Goal: Task Accomplishment & Management: Manage account settings

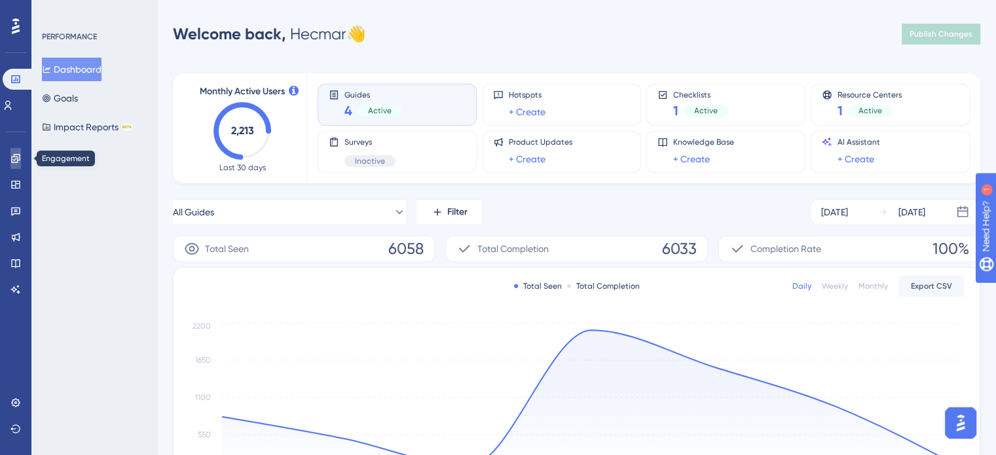
click at [21, 164] on link at bounding box center [15, 158] width 10 height 21
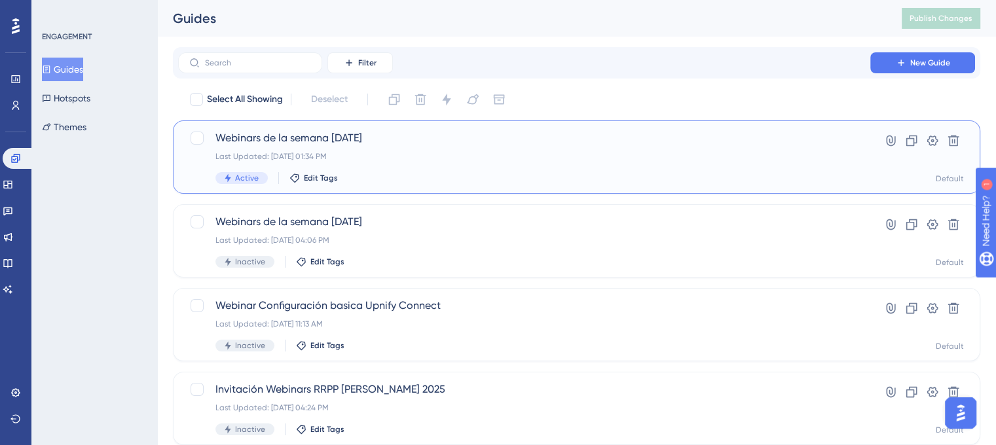
click at [270, 147] on div "Webinars de la semana [DATE] Last Updated: [DATE] 01:34 PM Active Edit Tags" at bounding box center [523, 157] width 617 height 54
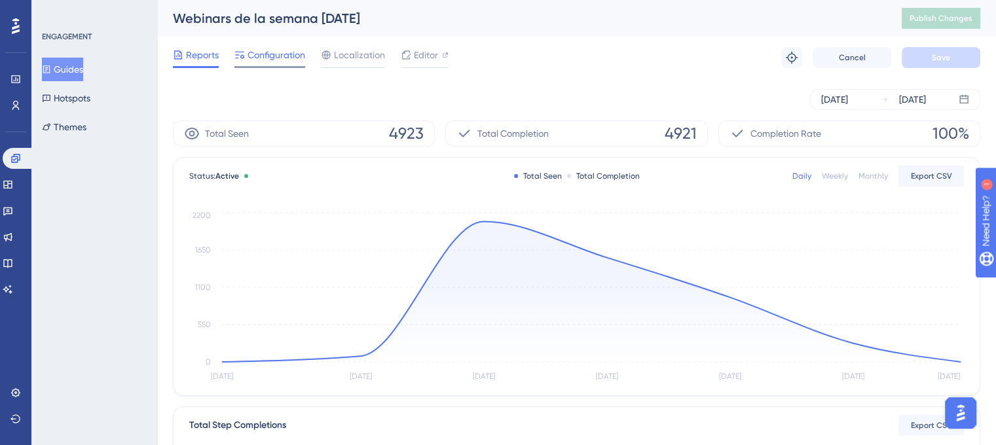
click at [264, 62] on span "Configuration" at bounding box center [276, 55] width 58 height 16
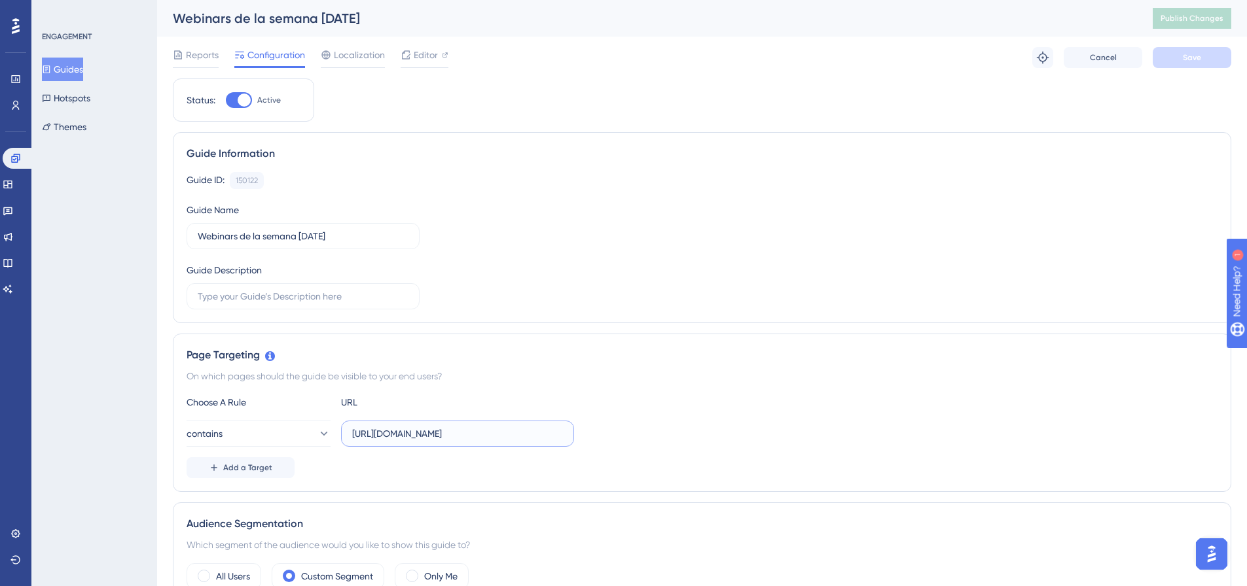
click at [454, 433] on input "[URL][DOMAIN_NAME]" at bounding box center [457, 434] width 211 height 14
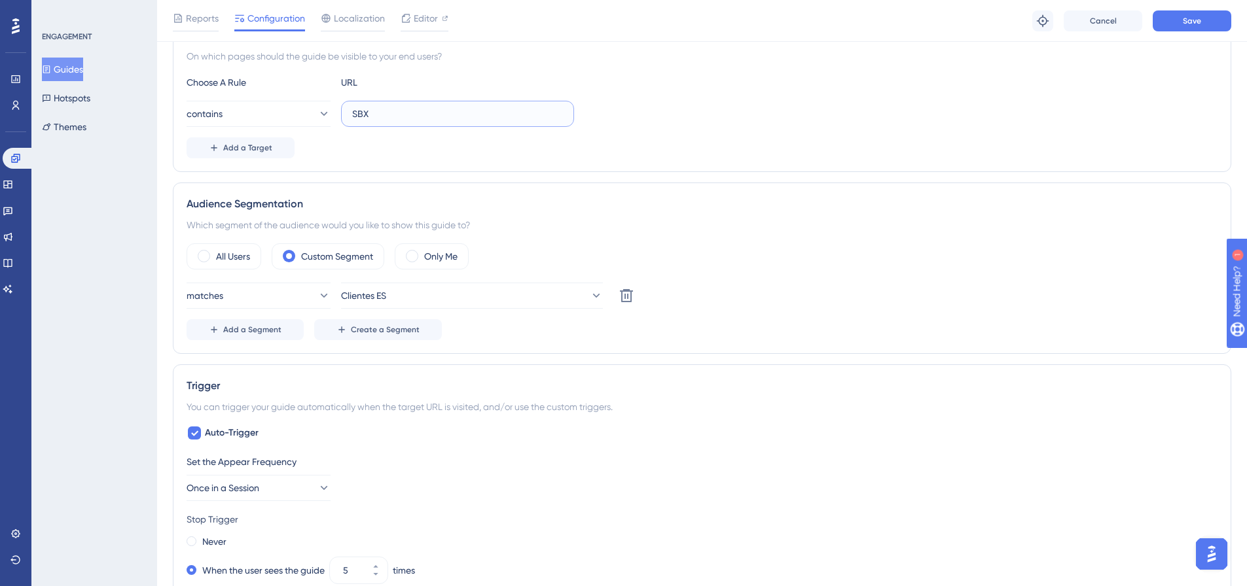
scroll to position [327, 0]
type input "SBX"
click at [414, 257] on span at bounding box center [412, 254] width 12 height 12
click at [422, 250] on input "radio" at bounding box center [422, 250] width 0 height 0
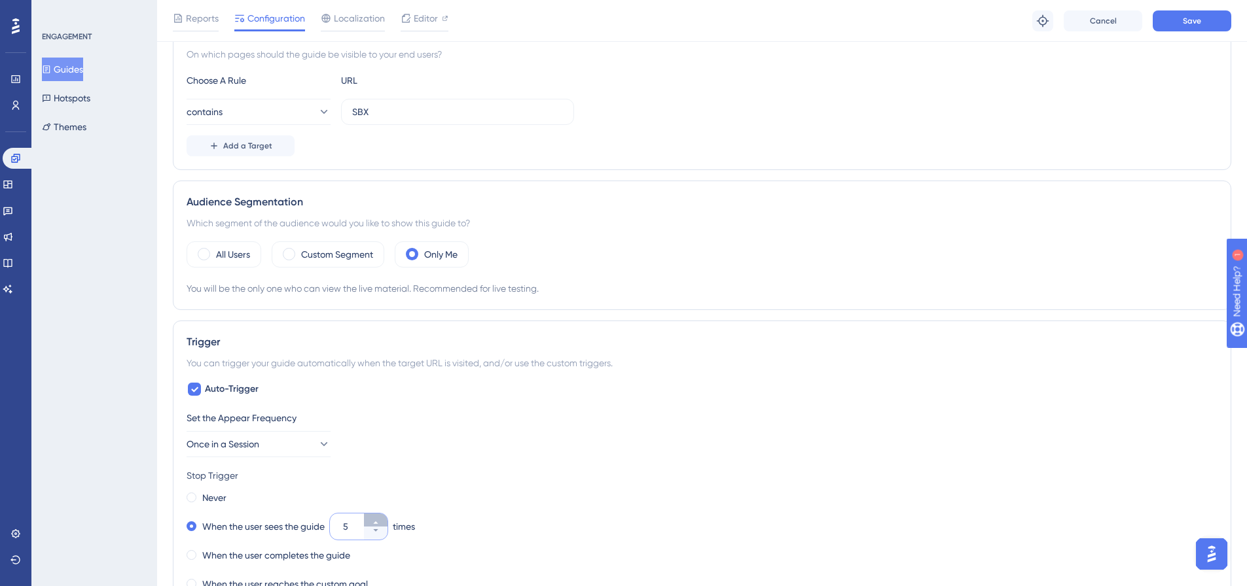
click at [373, 454] on button "5" at bounding box center [376, 520] width 24 height 13
click at [373, 454] on button "6" at bounding box center [376, 520] width 24 height 13
click at [380, 454] on button "7" at bounding box center [376, 533] width 24 height 13
click at [380, 454] on button "6" at bounding box center [376, 533] width 24 height 13
click at [380, 454] on button "5" at bounding box center [376, 533] width 24 height 13
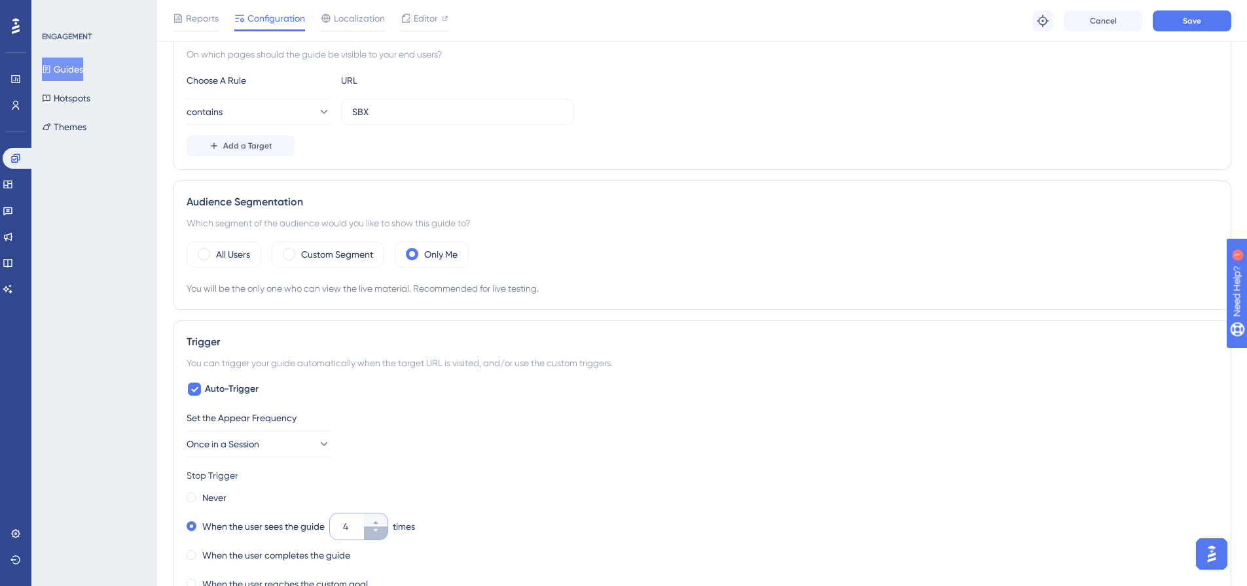
click at [380, 454] on button "4" at bounding box center [376, 533] width 24 height 13
click at [380, 454] on button "3" at bounding box center [376, 533] width 24 height 13
click at [380, 454] on button "2" at bounding box center [376, 533] width 24 height 13
click at [380, 454] on button "1" at bounding box center [376, 533] width 24 height 13
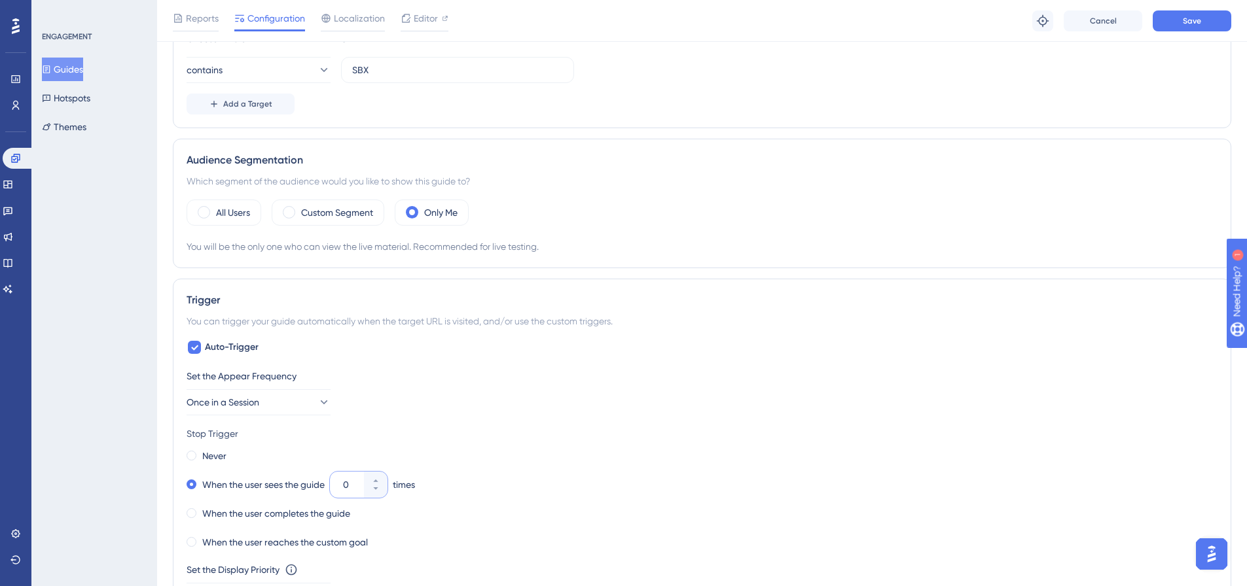
scroll to position [393, 0]
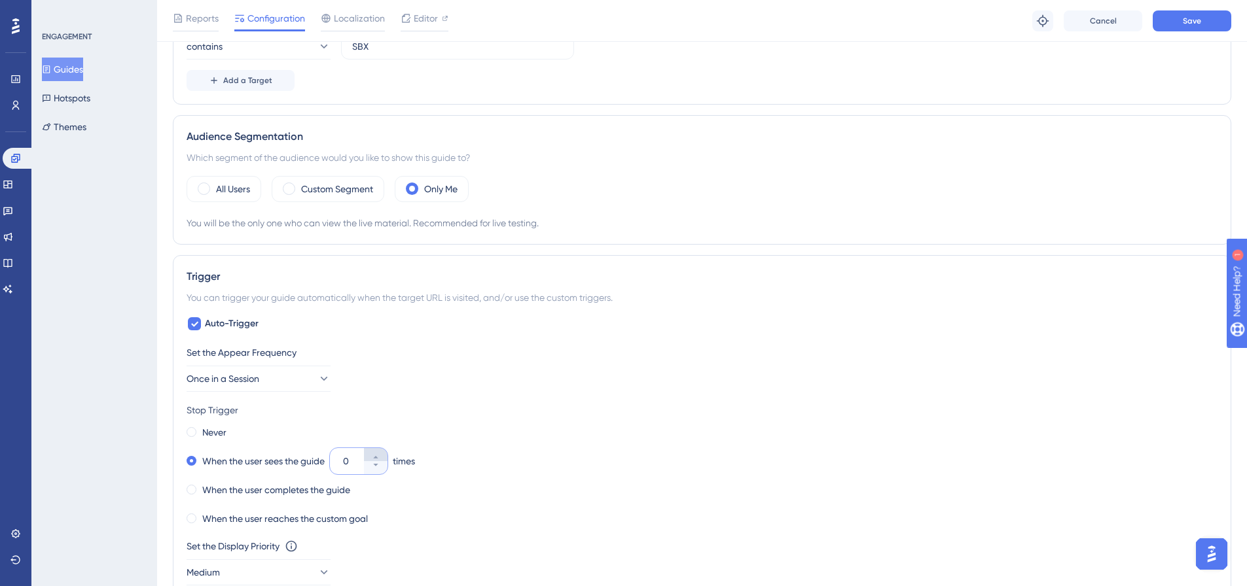
click at [383, 454] on button "0" at bounding box center [376, 454] width 24 height 13
type input "1"
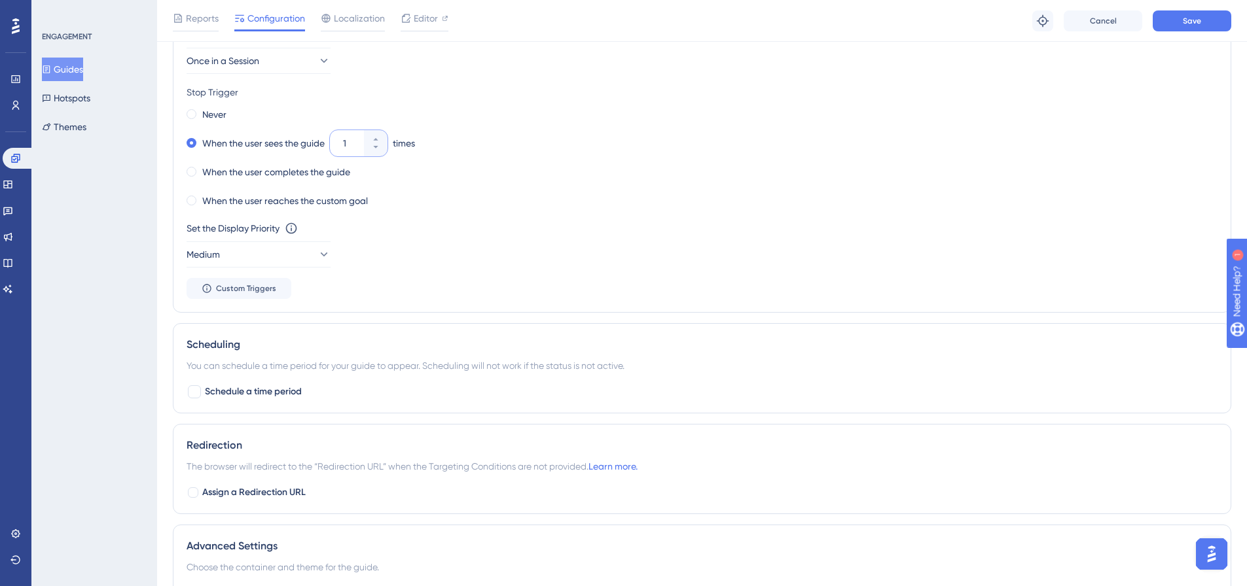
scroll to position [884, 0]
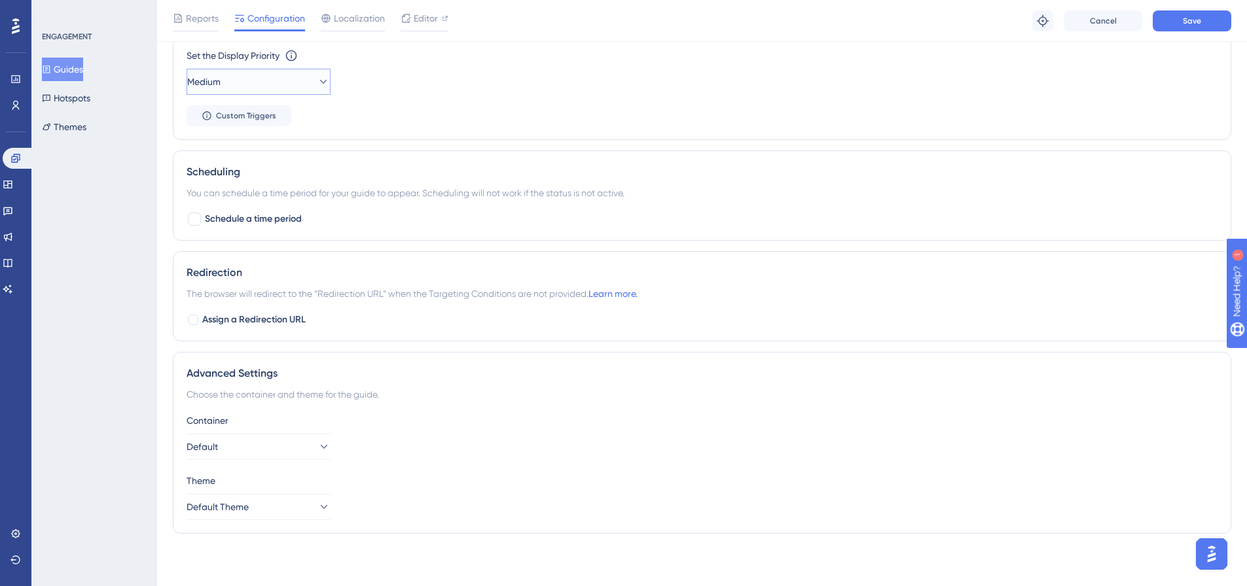
click at [289, 87] on button "Medium" at bounding box center [259, 82] width 144 height 26
click at [293, 116] on div "Low Low" at bounding box center [259, 122] width 106 height 26
click at [995, 20] on button "Save" at bounding box center [1192, 20] width 79 height 21
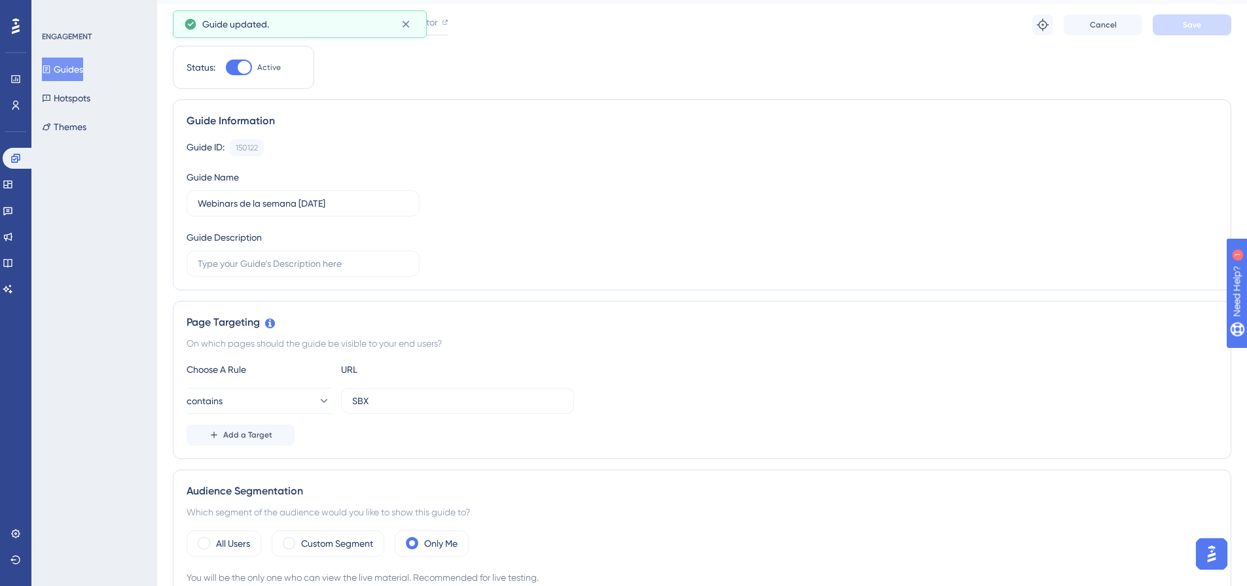
scroll to position [0, 0]
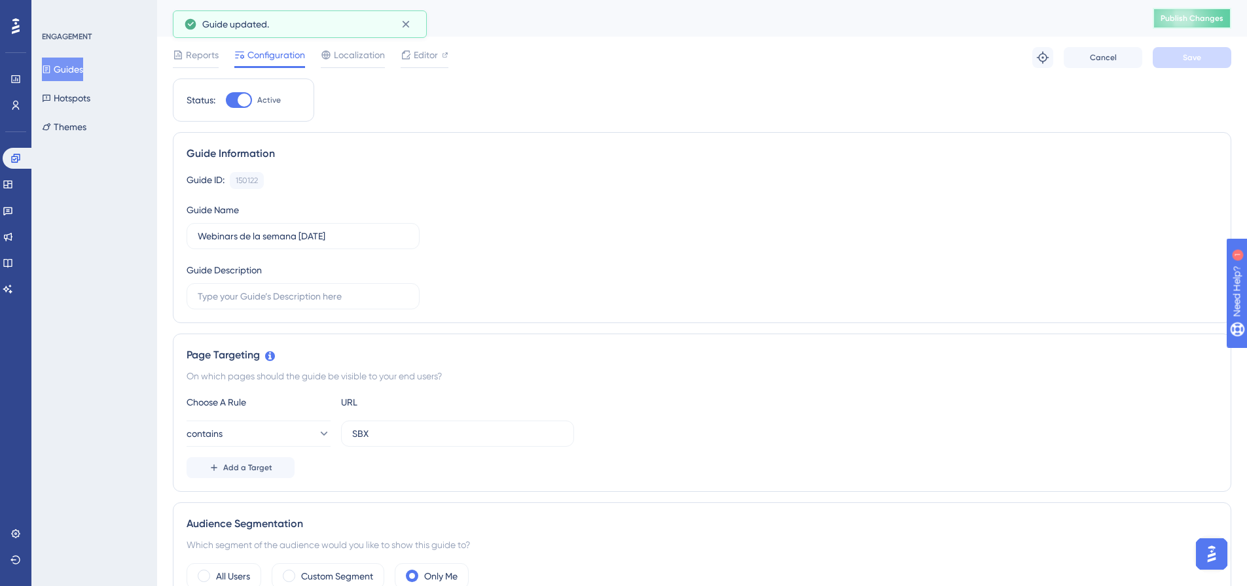
click at [995, 11] on button "Publish Changes" at bounding box center [1192, 18] width 79 height 21
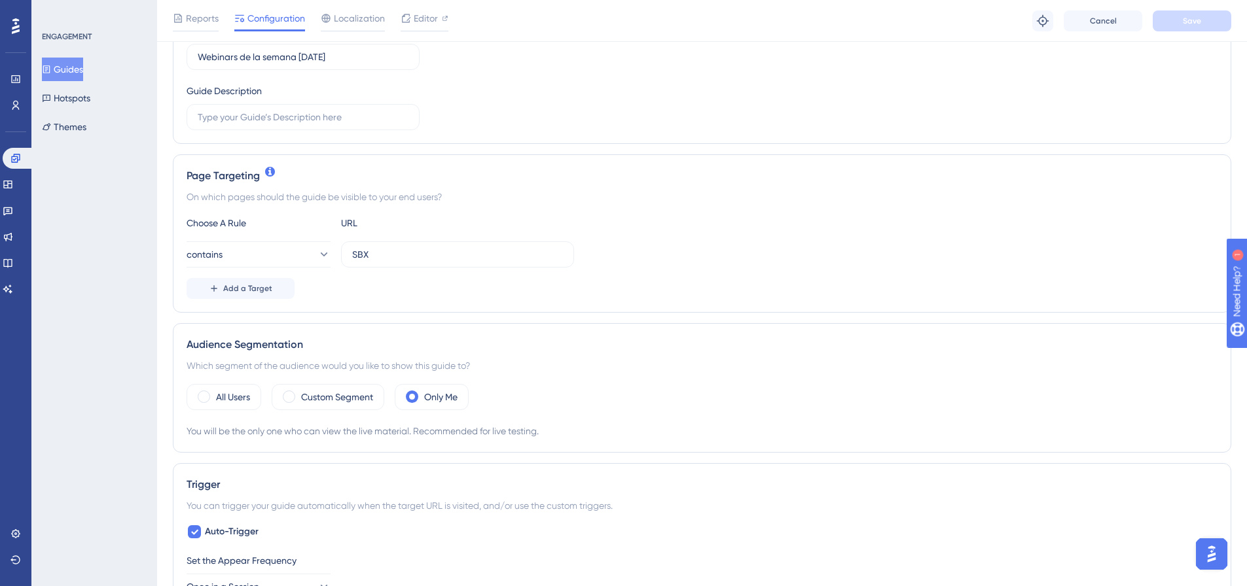
scroll to position [196, 0]
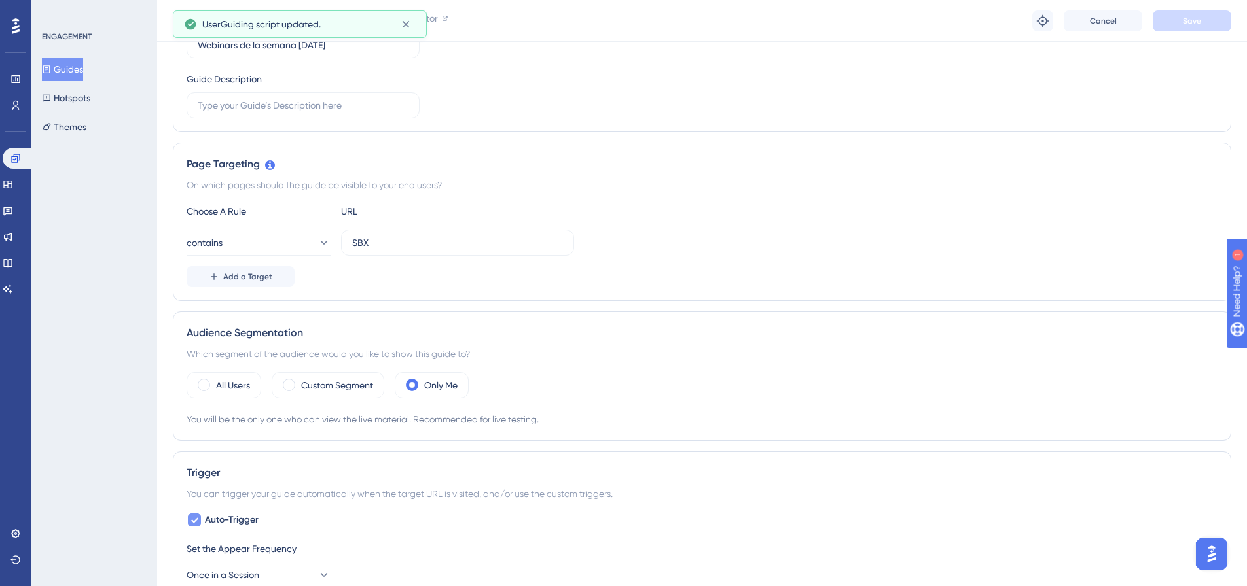
click at [206, 454] on span "Auto-Trigger" at bounding box center [232, 521] width 54 height 16
checkbox input "false"
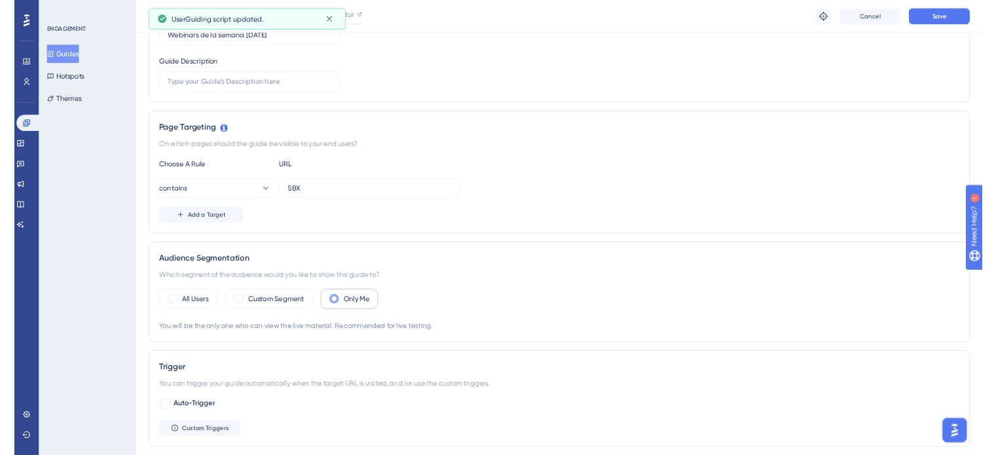
scroll to position [0, 0]
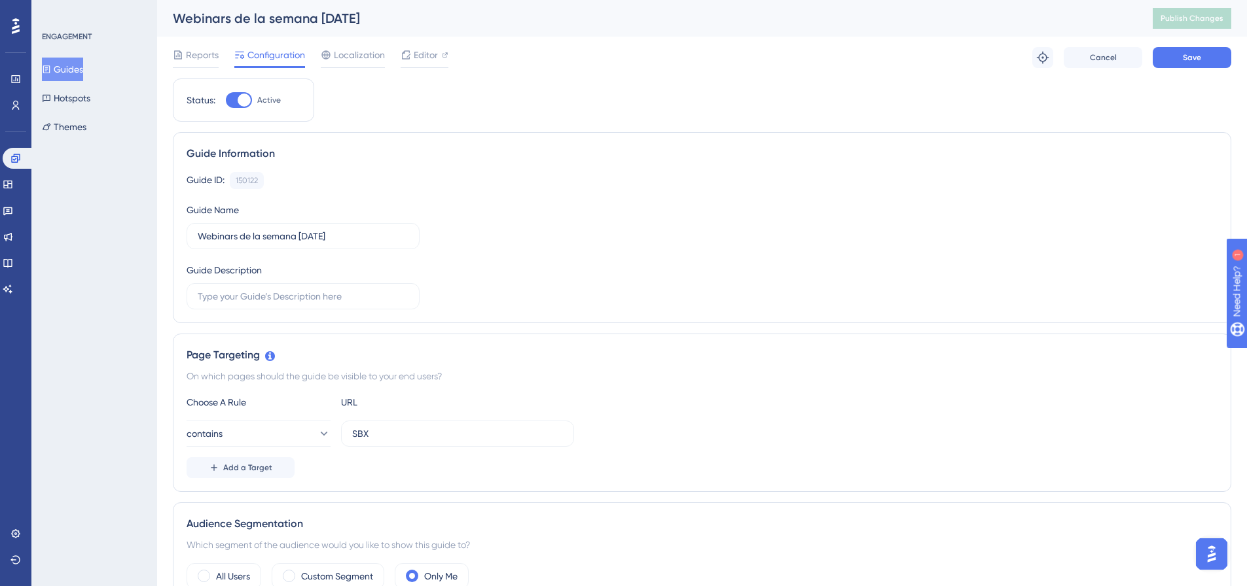
click at [233, 94] on div at bounding box center [239, 100] width 26 height 16
click at [226, 100] on input "Active" at bounding box center [225, 100] width 1 height 1
checkbox input "false"
click at [995, 62] on button "Save" at bounding box center [1192, 57] width 79 height 21
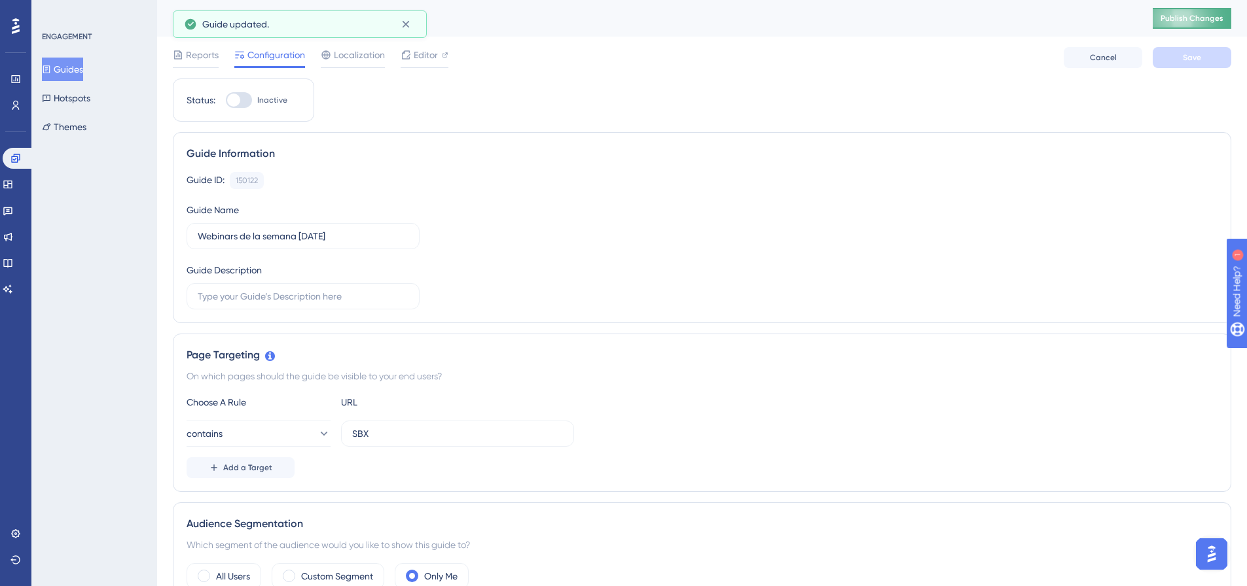
click at [995, 27] on button "Publish Changes" at bounding box center [1192, 18] width 79 height 21
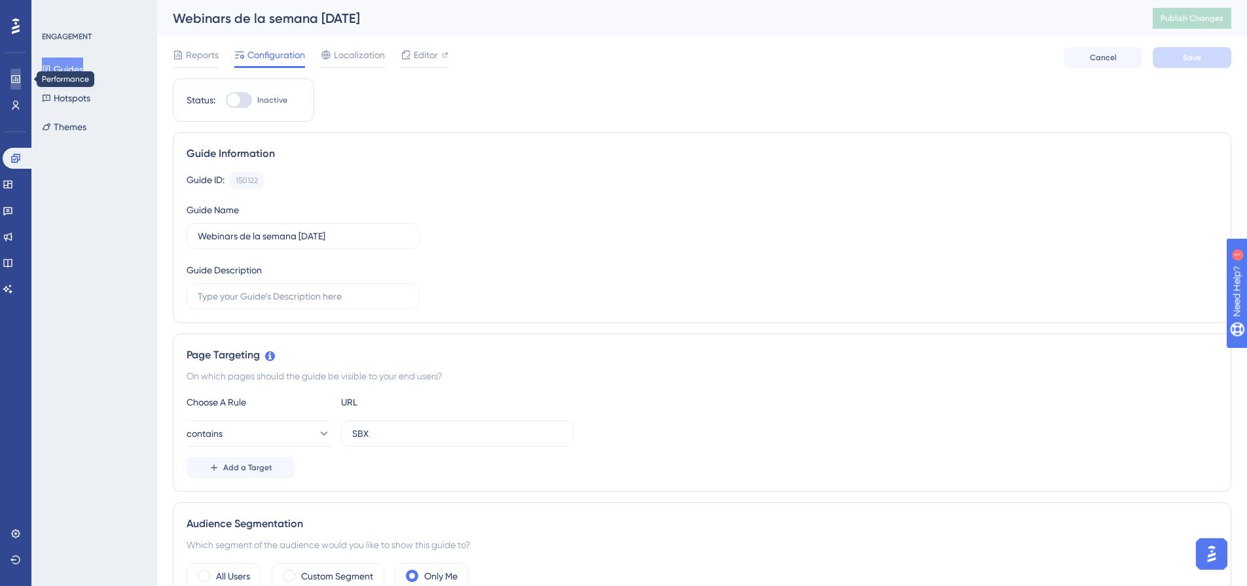
click at [10, 75] on link at bounding box center [15, 79] width 10 height 21
